Goal: Browse casually

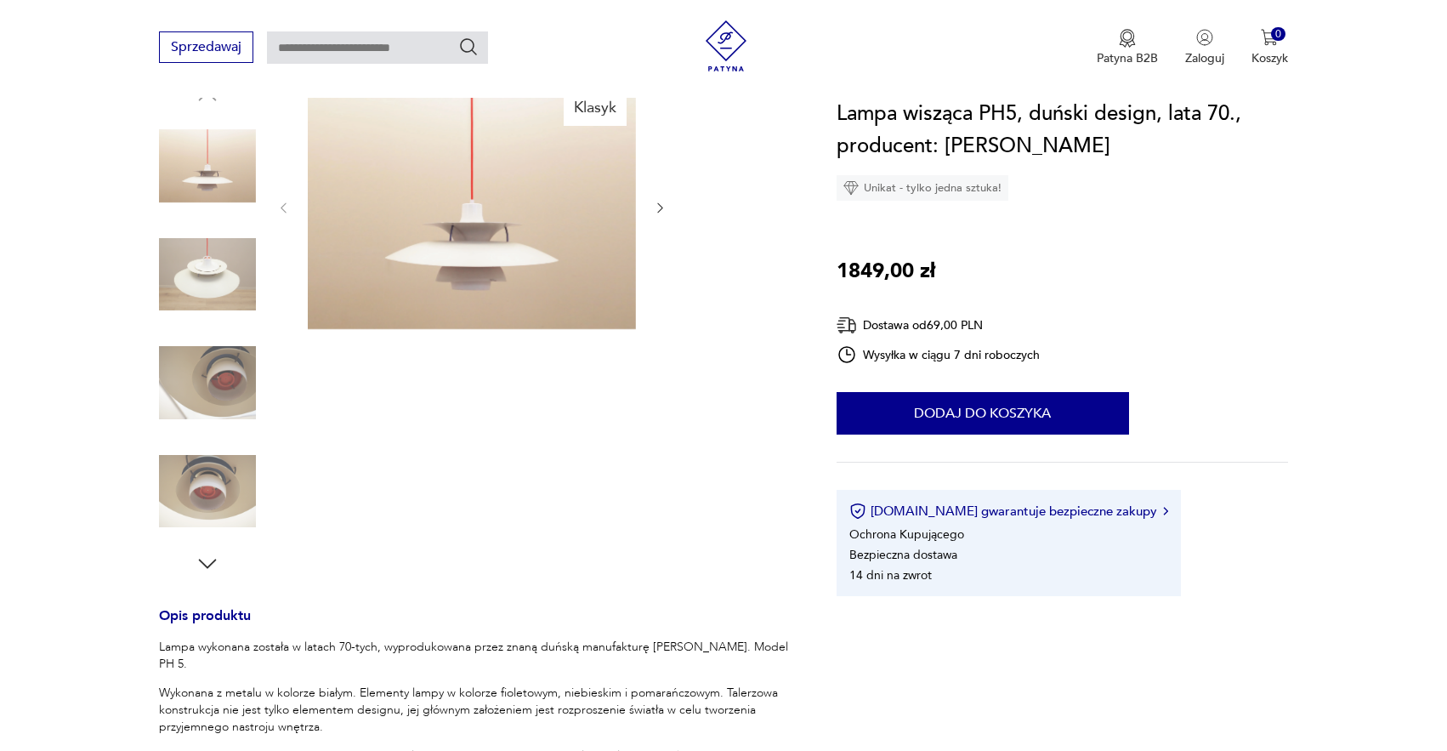
click at [185, 274] on img at bounding box center [207, 274] width 97 height 97
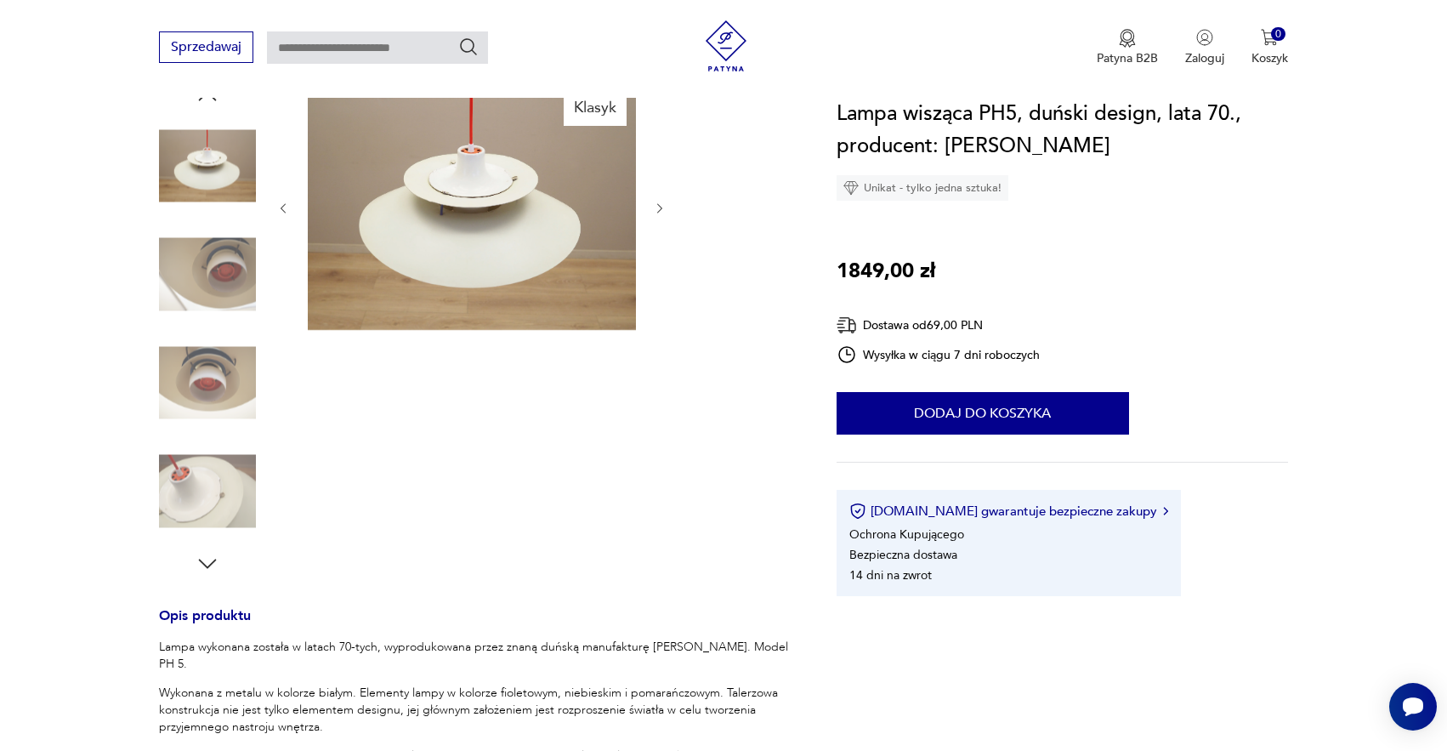
click at [189, 281] on img at bounding box center [207, 274] width 97 height 97
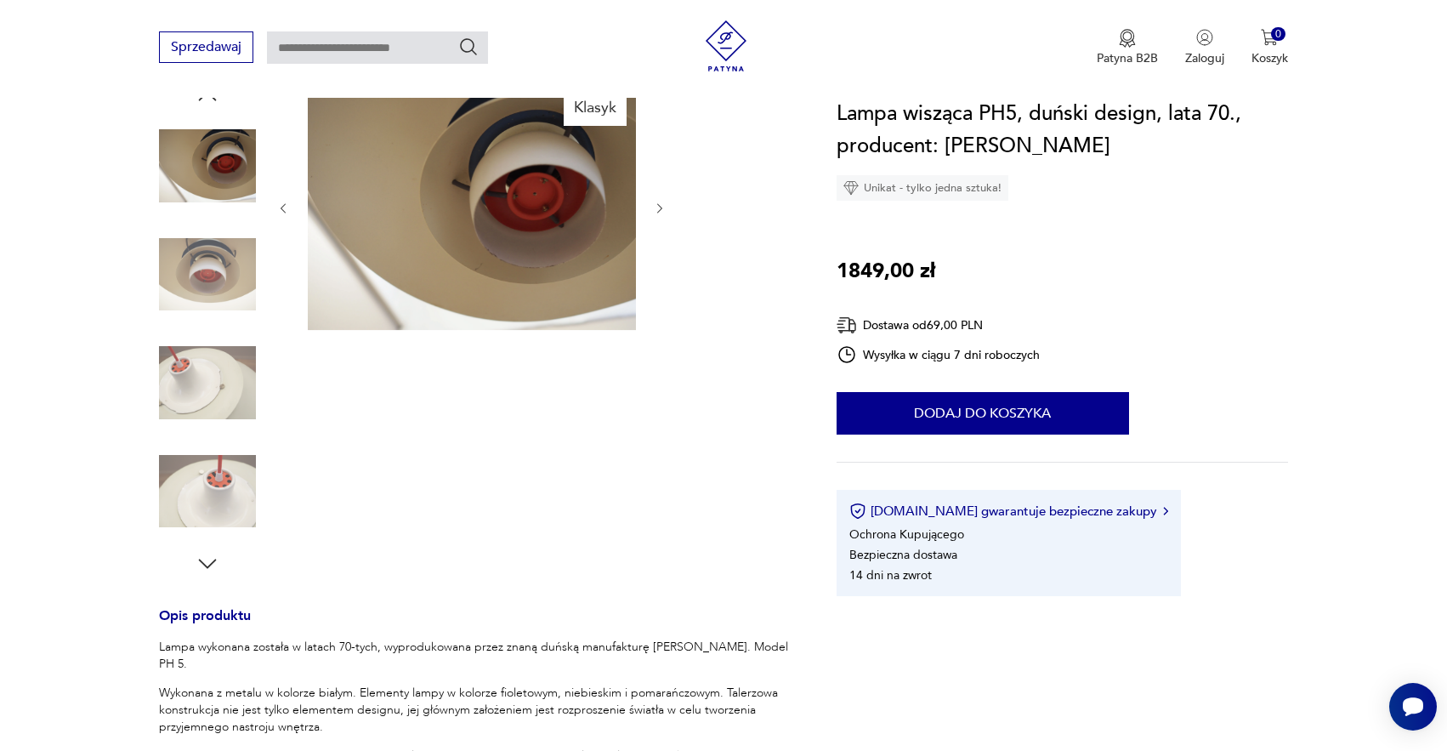
click at [213, 270] on img at bounding box center [207, 274] width 97 height 97
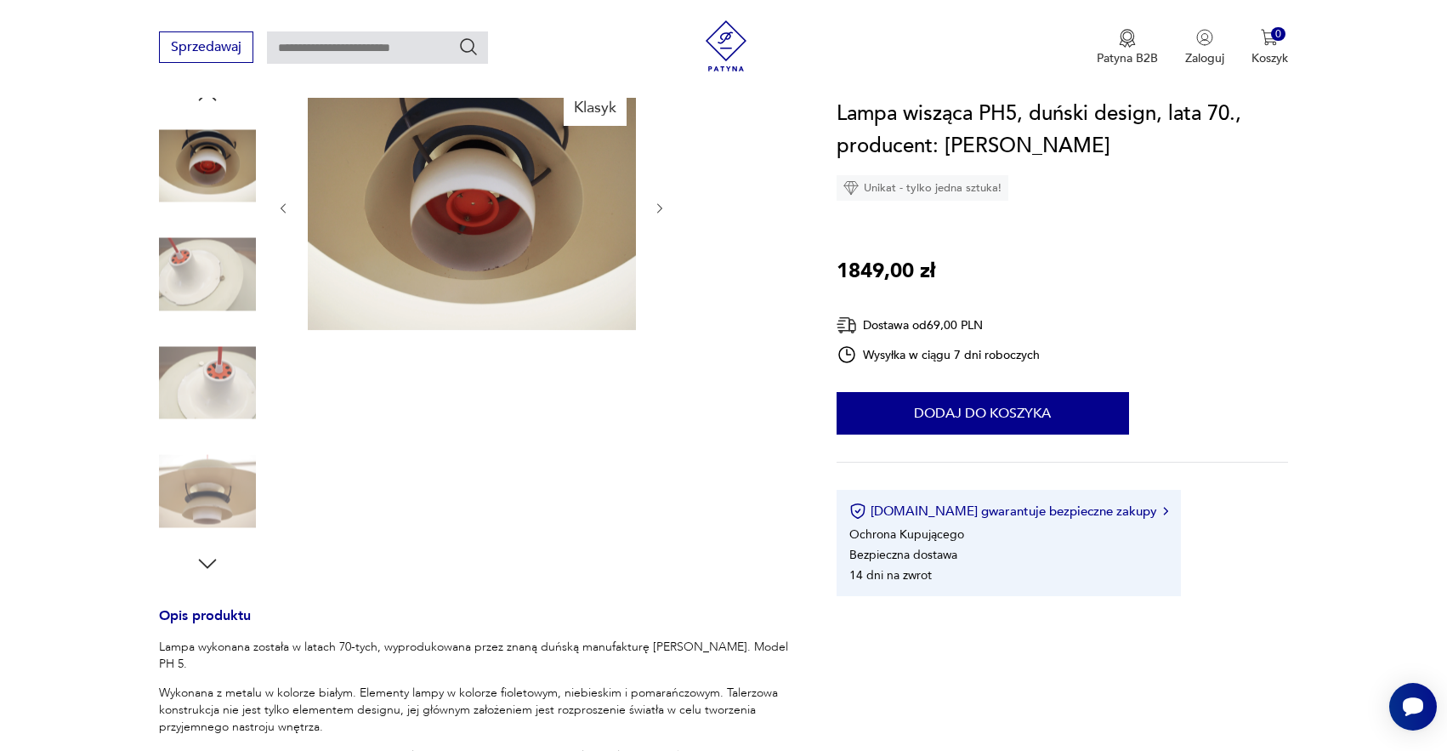
click at [211, 289] on img at bounding box center [207, 274] width 97 height 97
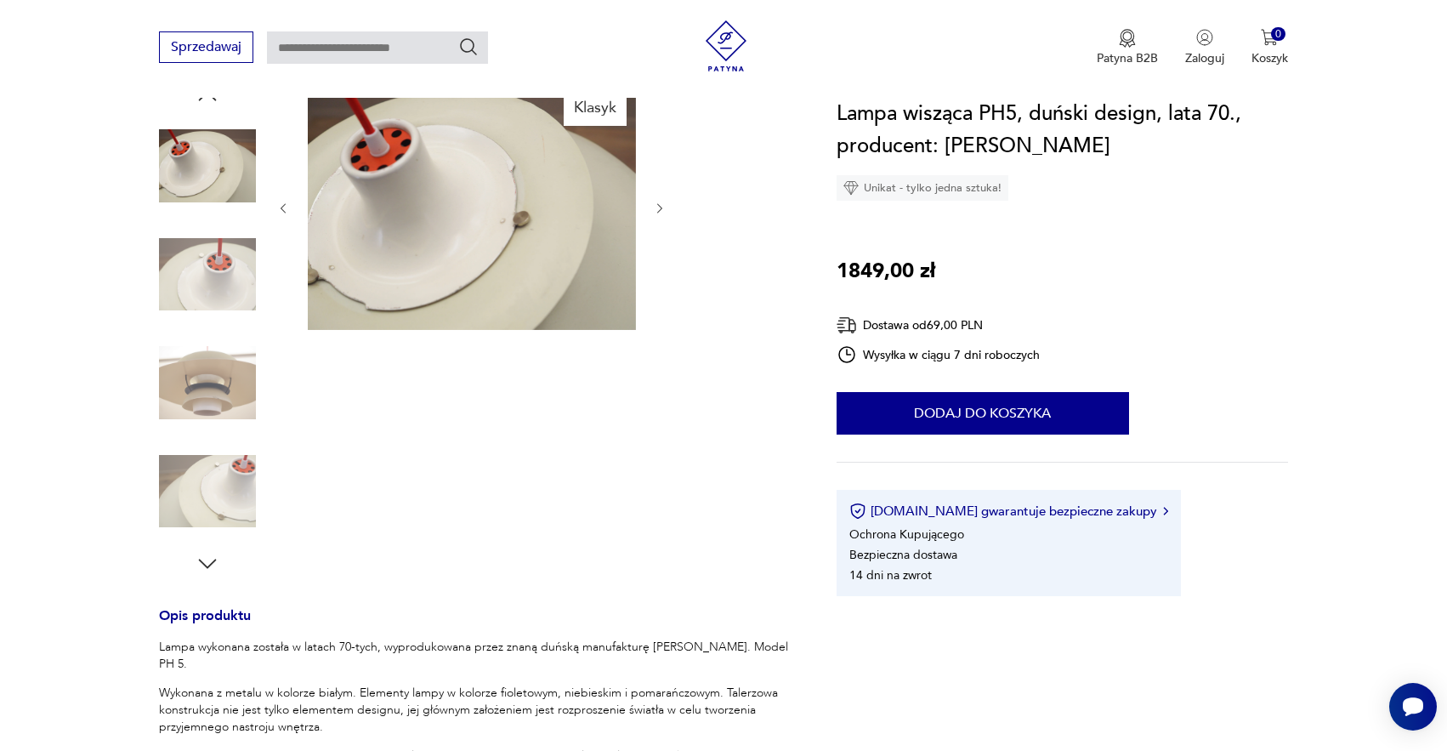
click at [209, 290] on img at bounding box center [207, 274] width 97 height 97
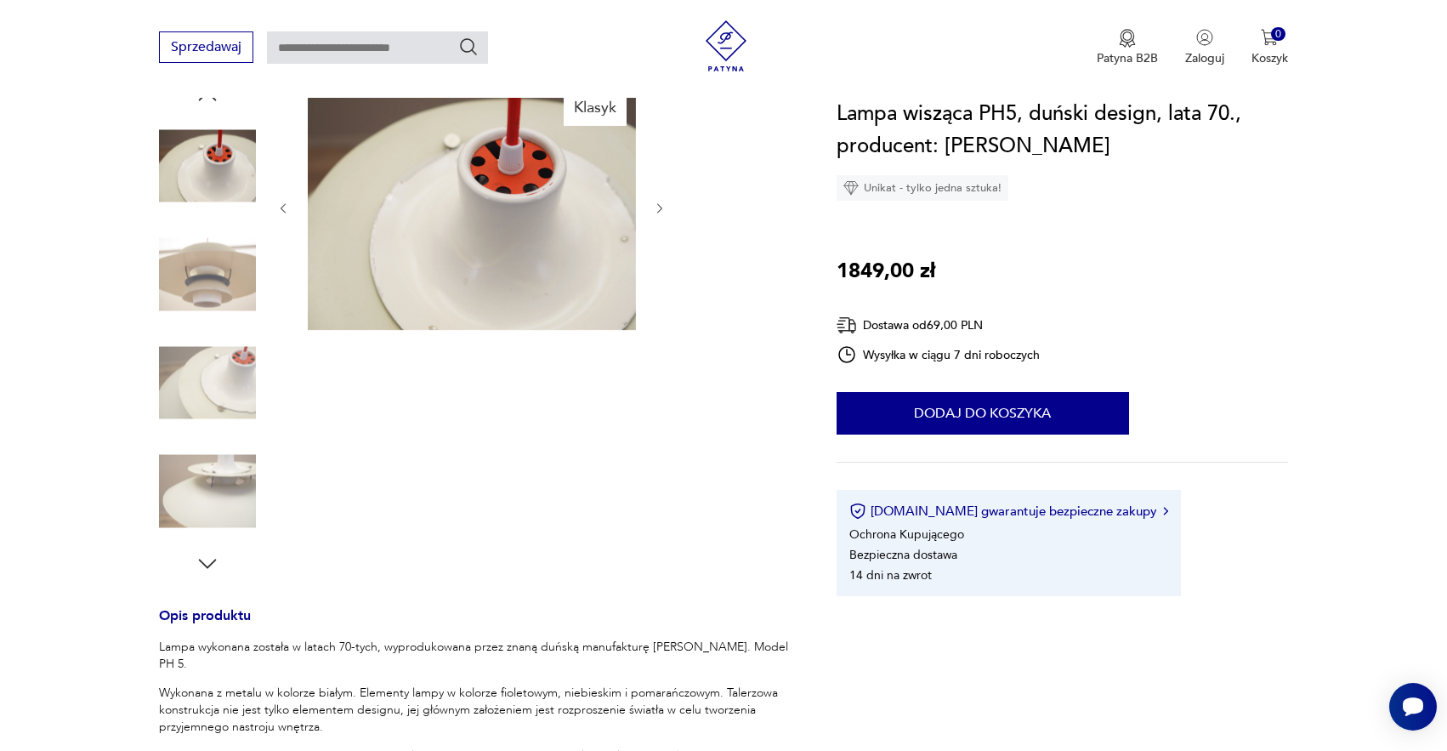
click at [220, 360] on img at bounding box center [207, 382] width 97 height 97
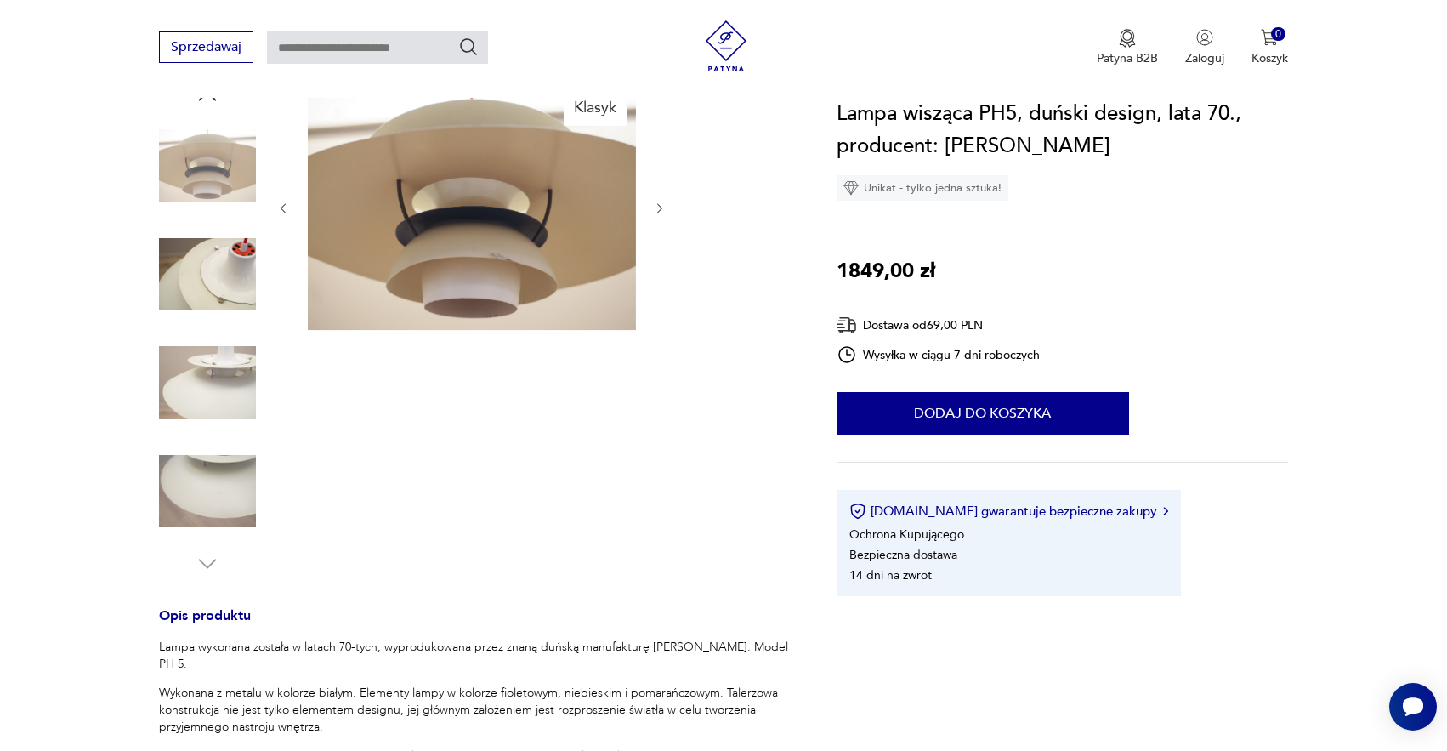
scroll to position [252, 0]
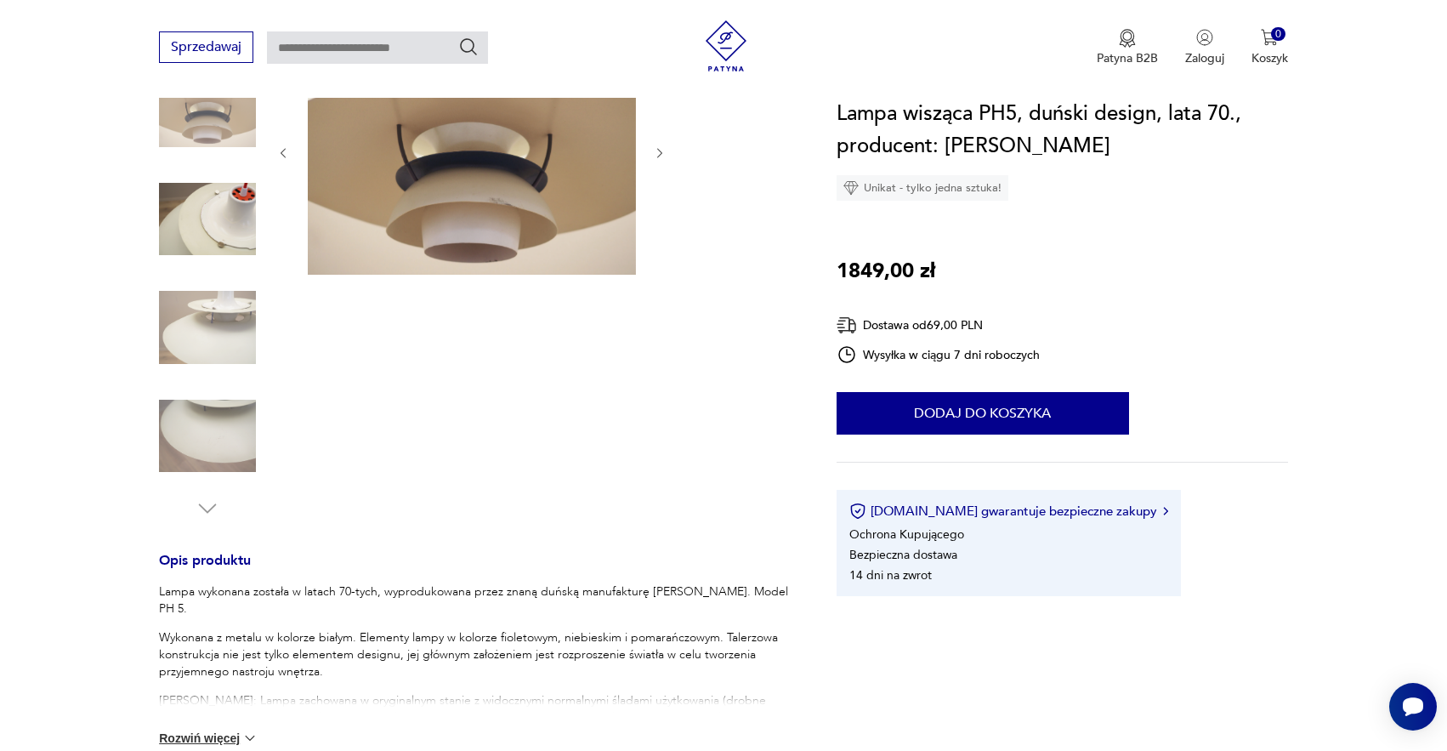
click at [216, 326] on img at bounding box center [207, 327] width 97 height 97
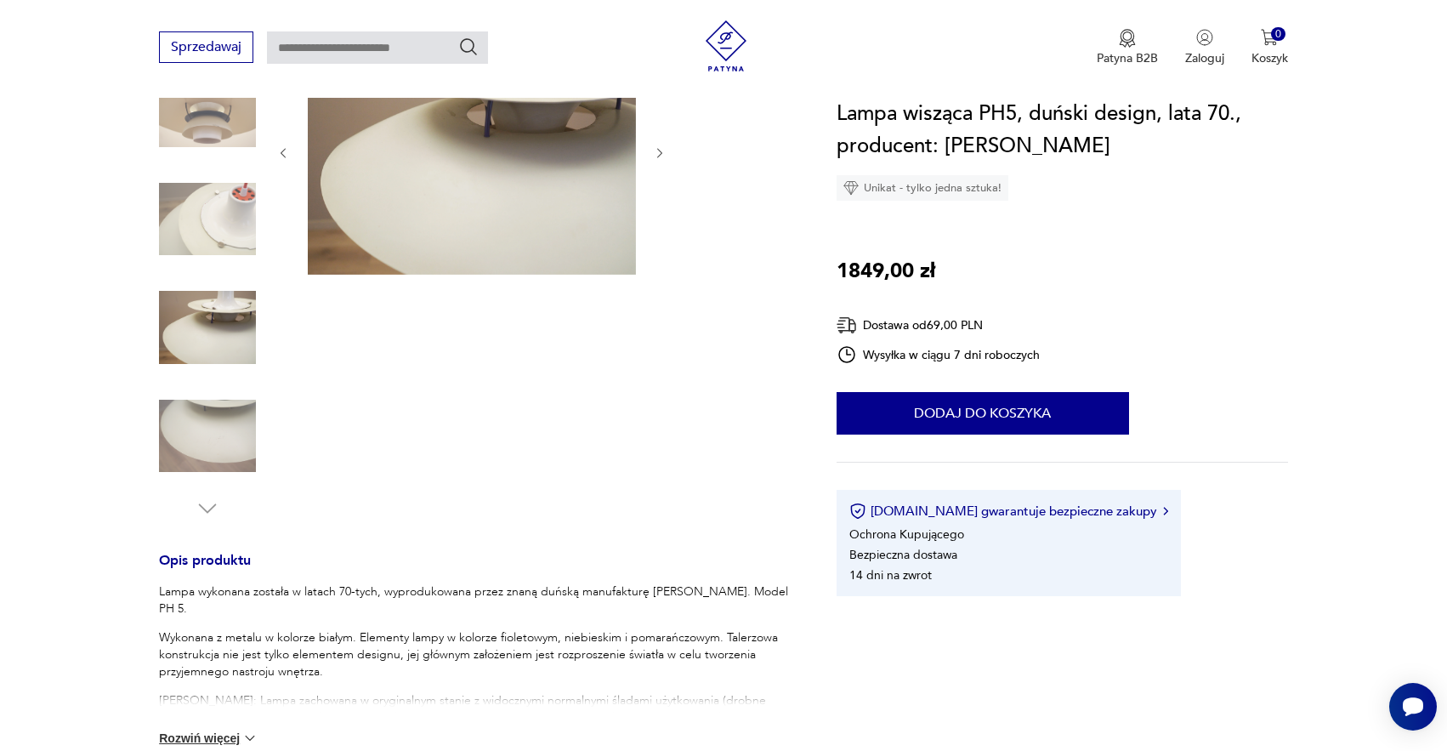
click at [220, 420] on img at bounding box center [207, 436] width 97 height 97
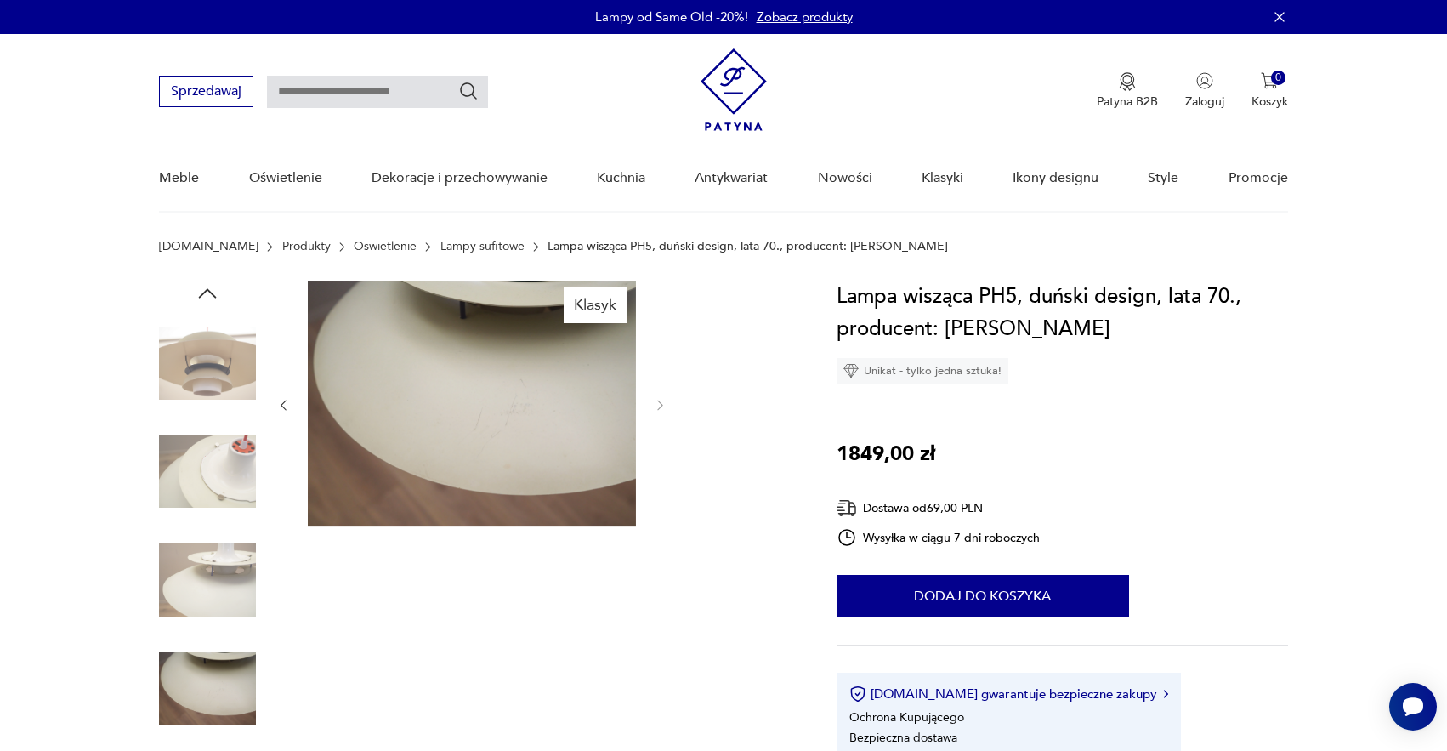
scroll to position [0, 0]
click at [208, 453] on img at bounding box center [207, 471] width 97 height 97
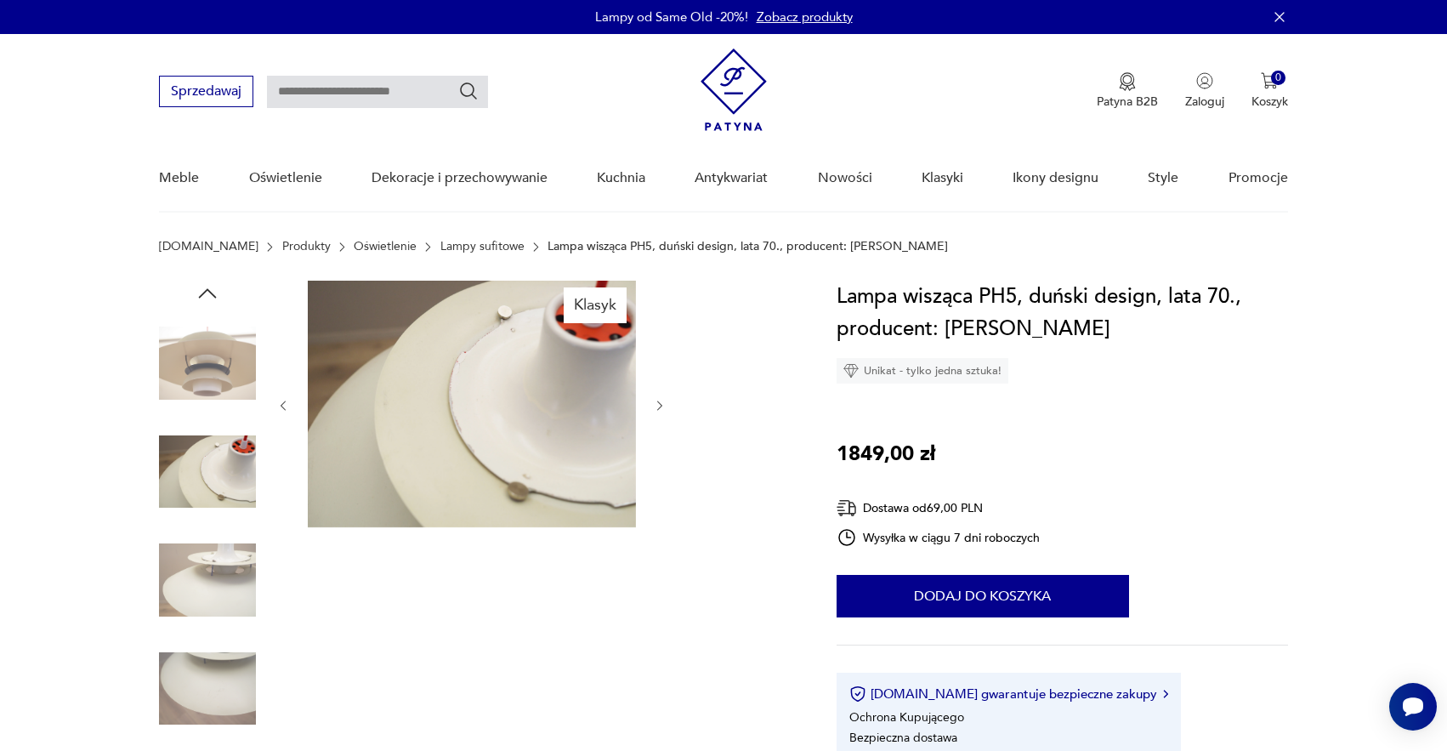
click at [209, 292] on icon "button" at bounding box center [208, 294] width 26 height 26
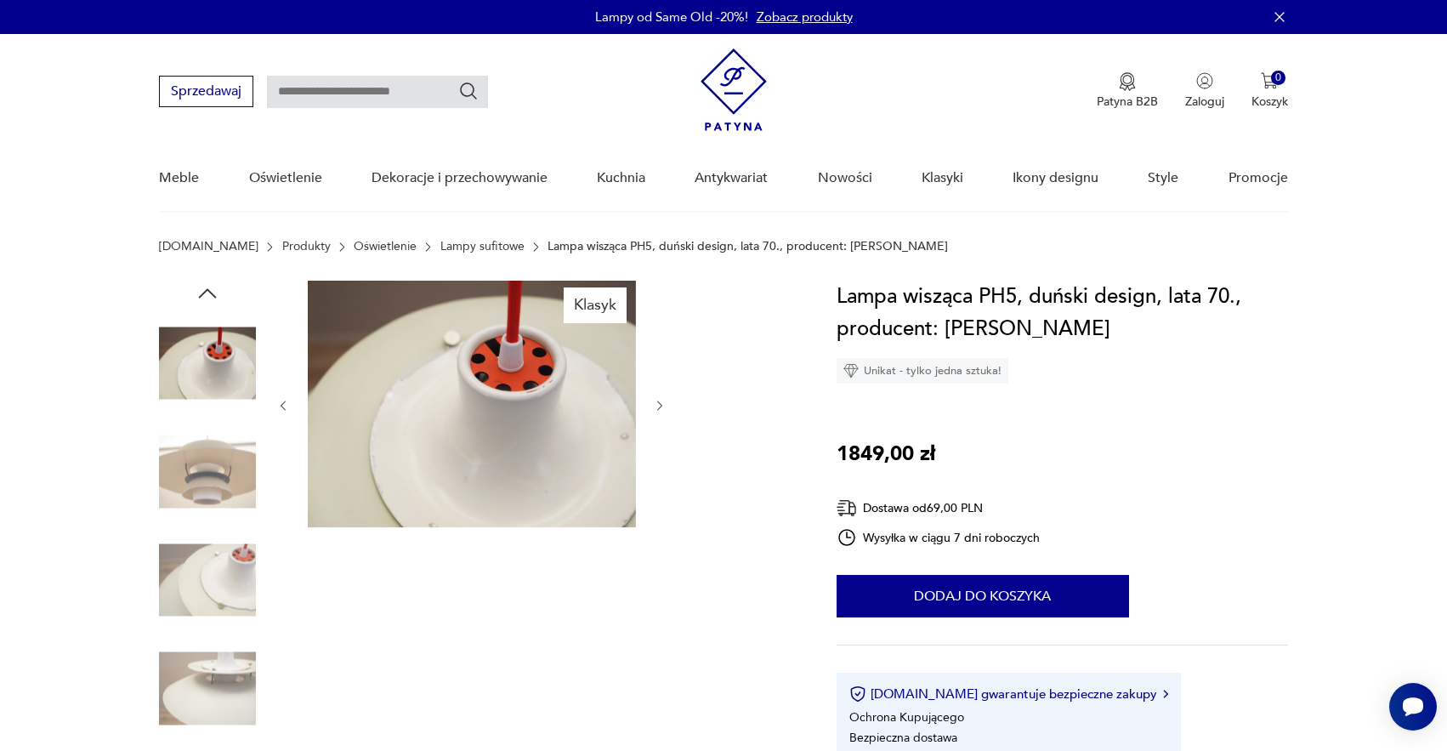
click at [209, 292] on icon "button" at bounding box center [208, 294] width 26 height 26
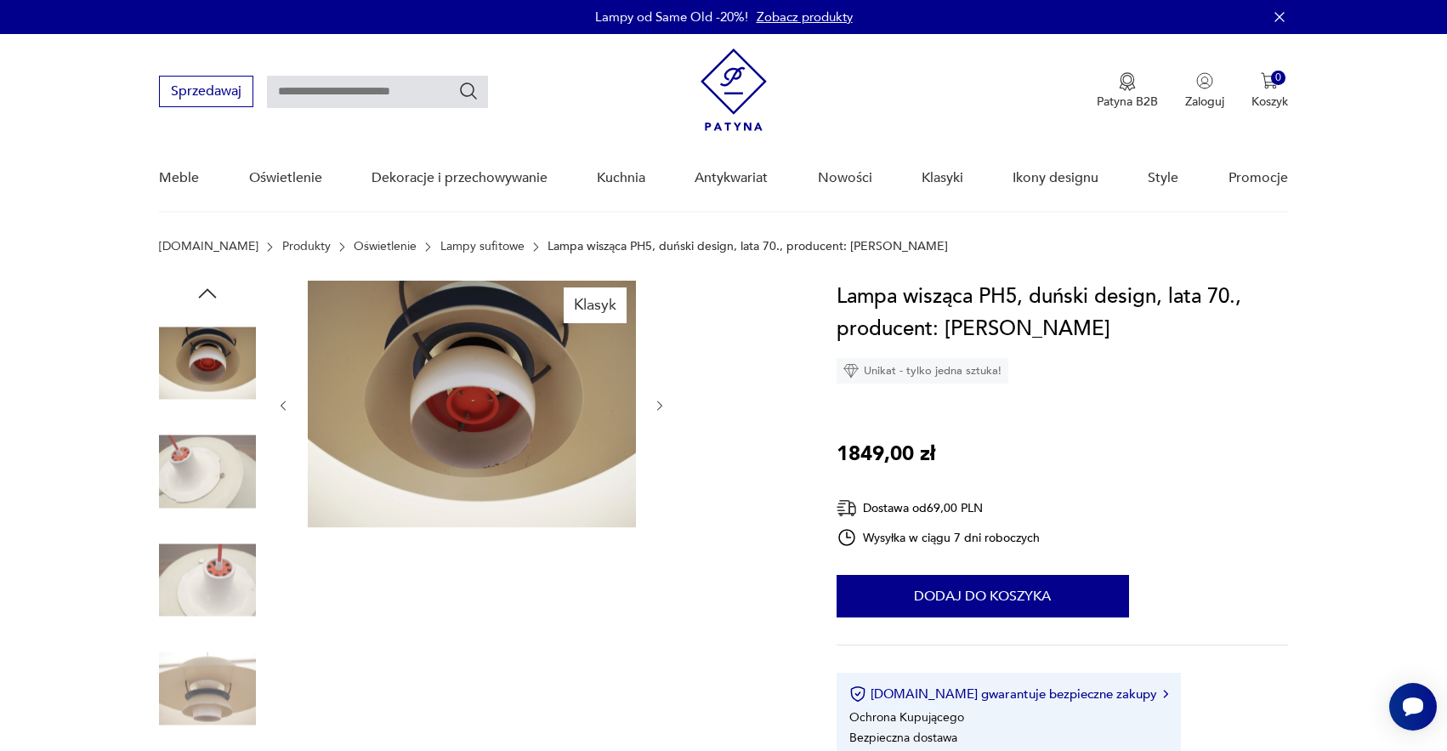
click at [209, 292] on icon "button" at bounding box center [208, 294] width 26 height 26
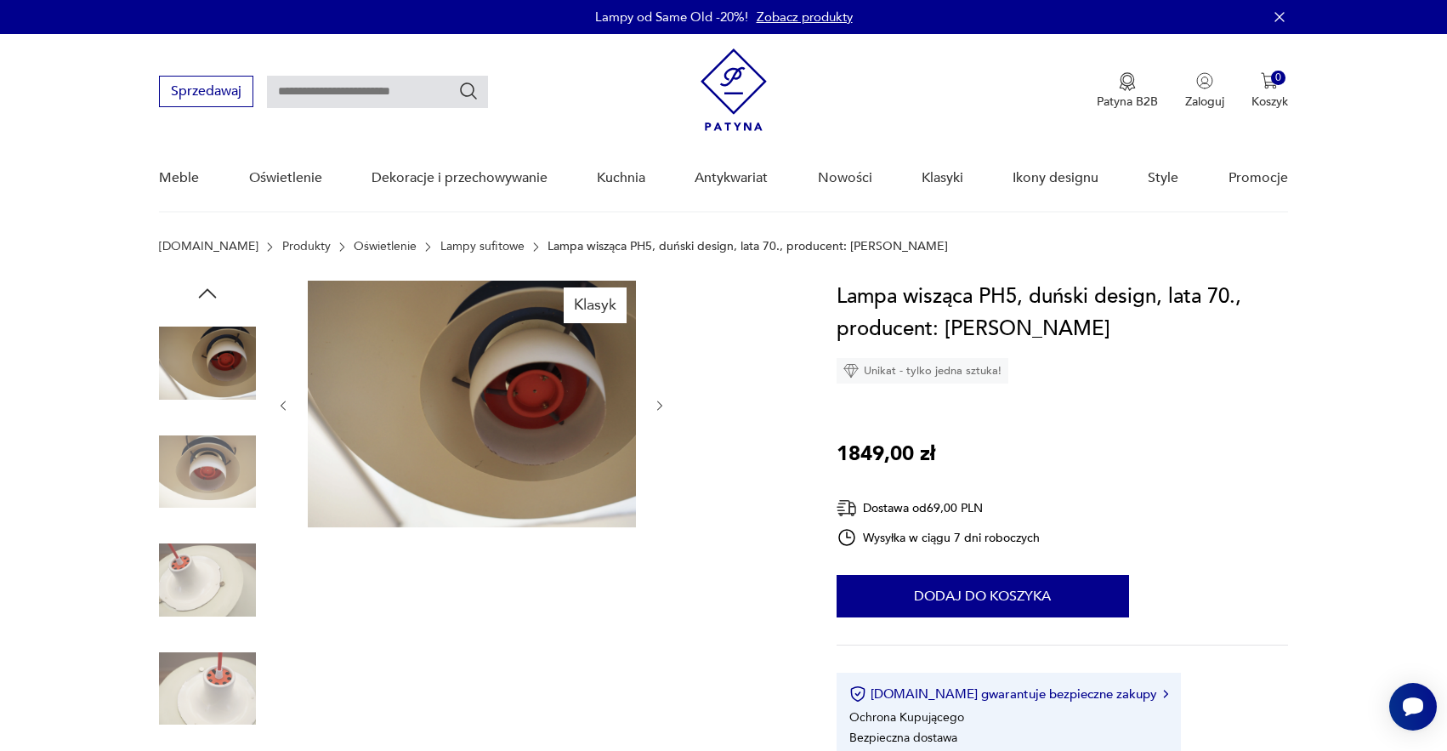
click at [209, 292] on icon "button" at bounding box center [208, 294] width 26 height 26
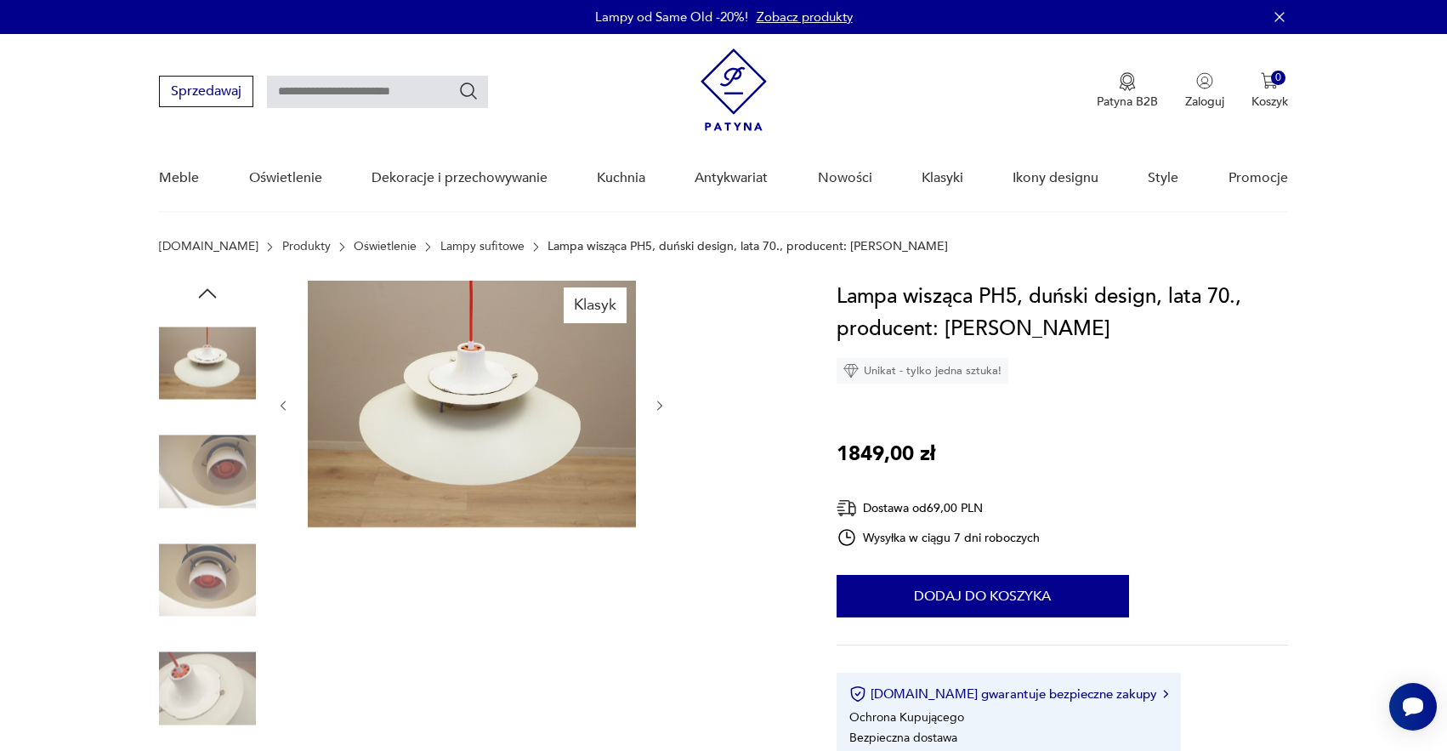
click at [209, 292] on icon "button" at bounding box center [208, 294] width 26 height 26
